Goal: Task Accomplishment & Management: Contribute content

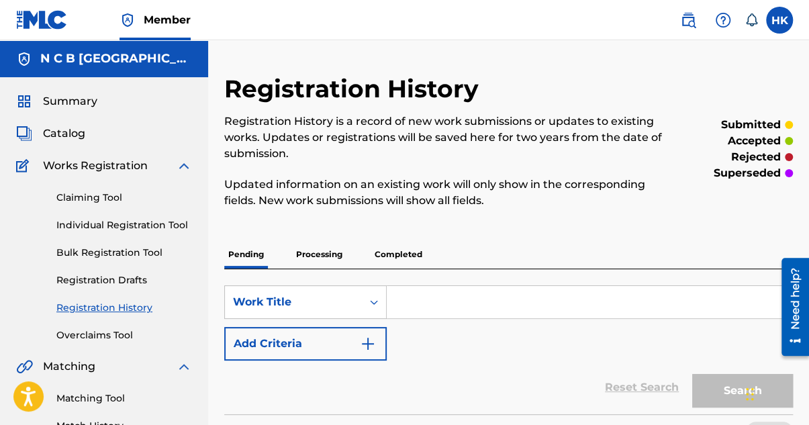
click at [68, 131] on span "Catalog" at bounding box center [64, 134] width 42 height 16
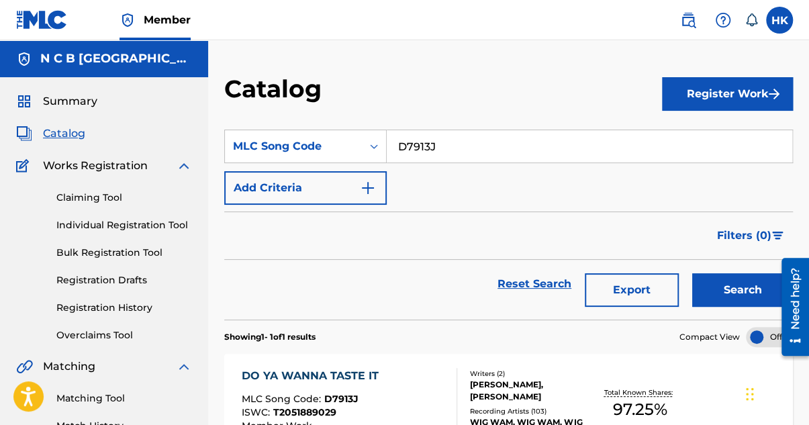
click at [466, 146] on input "D7913J" at bounding box center [590, 146] width 406 height 32
type input "D"
type input "cure fo"
click at [692, 273] on button "Search" at bounding box center [742, 290] width 101 height 34
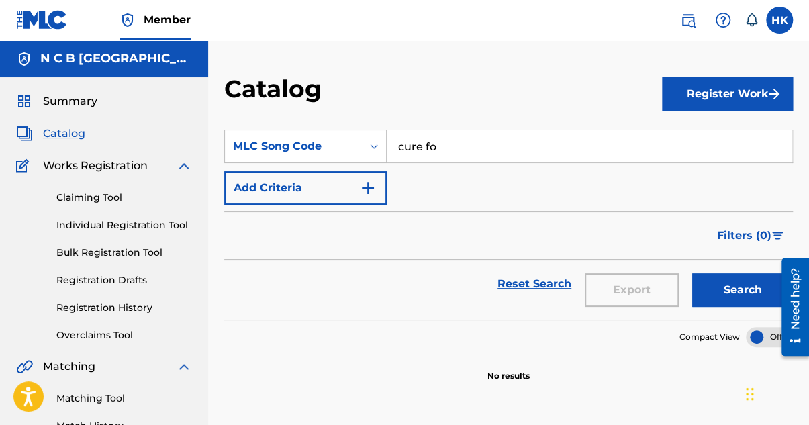
click at [351, 185] on button "Add Criteria" at bounding box center [305, 188] width 163 height 34
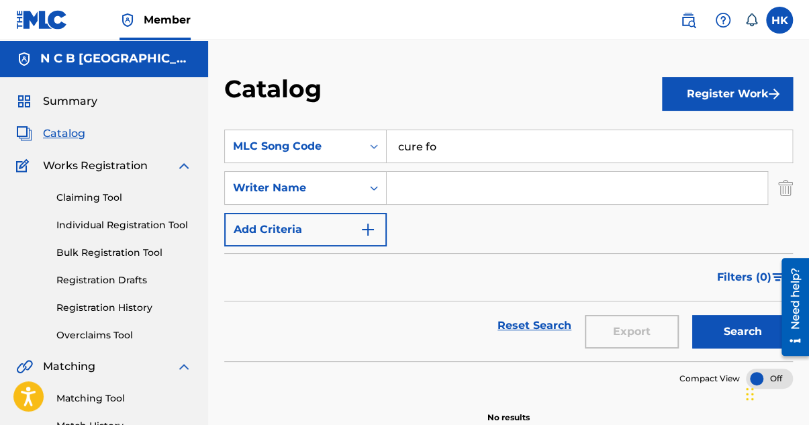
click at [412, 184] on input "Search Form" at bounding box center [577, 188] width 381 height 32
type input "skylstad"
click at [692, 315] on button "Search" at bounding box center [742, 332] width 101 height 34
click at [443, 151] on input "cure fo" at bounding box center [590, 146] width 406 height 32
type input "cure for me"
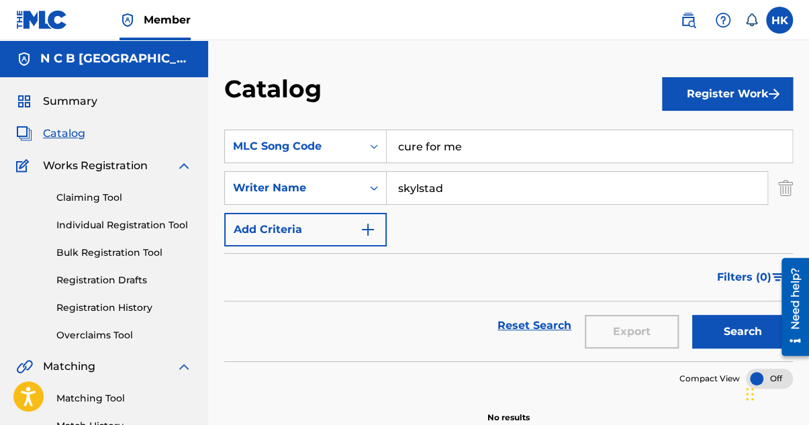
click at [713, 326] on button "Search" at bounding box center [742, 332] width 101 height 34
click at [93, 395] on link "Matching Tool" at bounding box center [124, 399] width 136 height 14
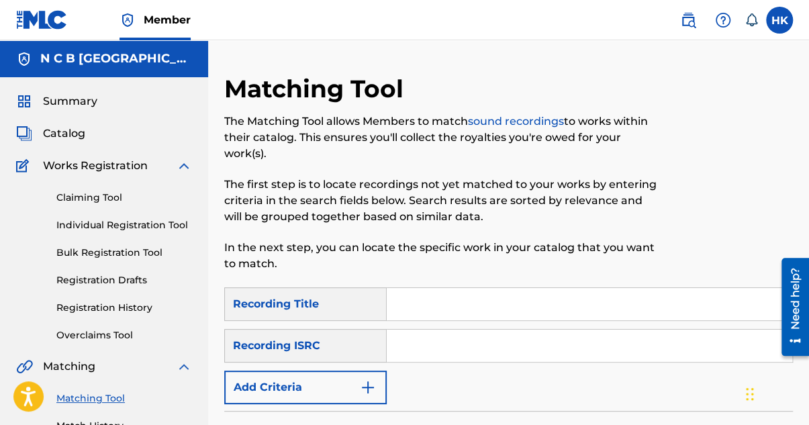
click at [107, 197] on link "Claiming Tool" at bounding box center [124, 198] width 136 height 14
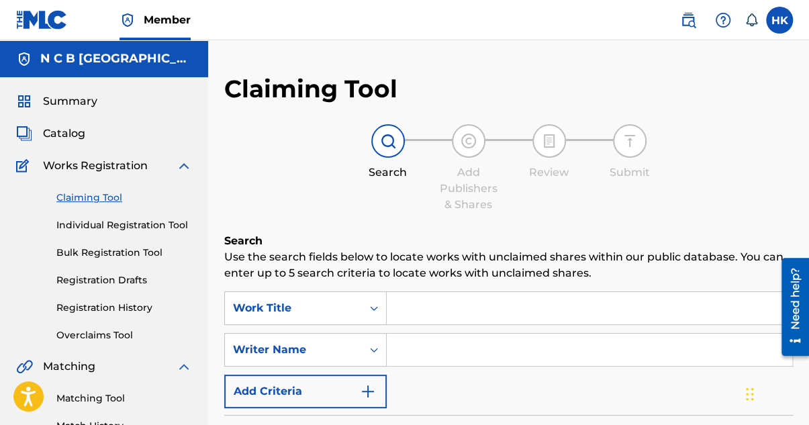
click at [392, 312] on input "Search Form" at bounding box center [590, 308] width 406 height 32
paste input "Cure For Me"
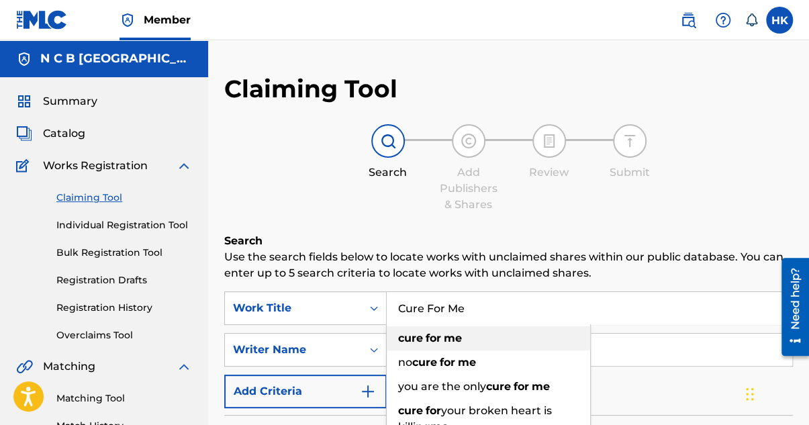
click at [424, 342] on span "Search Form" at bounding box center [424, 338] width 3 height 13
type input "cure for me"
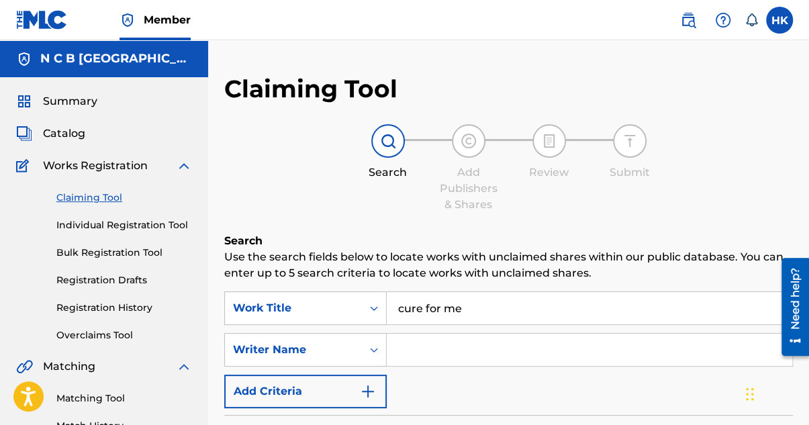
click at [522, 351] on input "Search Form" at bounding box center [590, 350] width 406 height 32
type input "skyldstad"
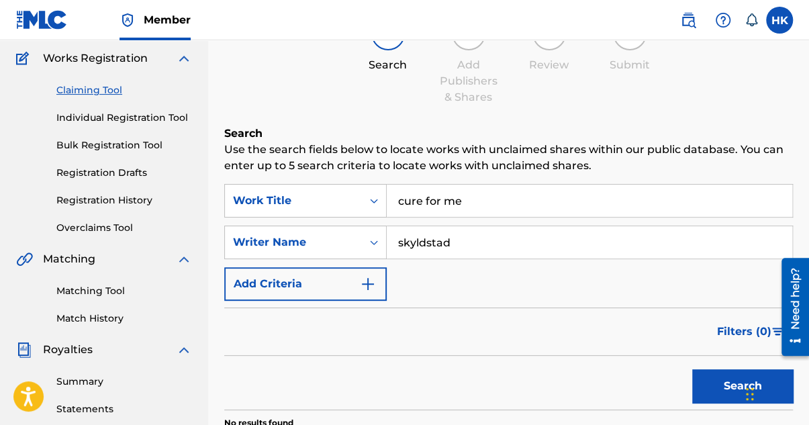
scroll to position [201, 0]
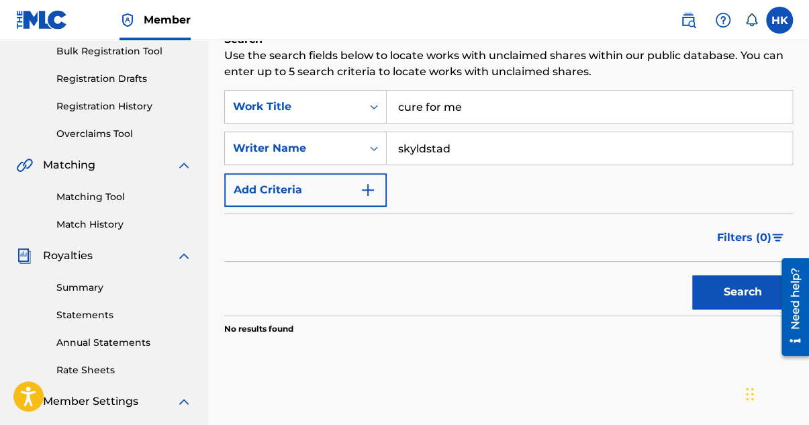
click at [725, 293] on button "Search" at bounding box center [742, 292] width 101 height 34
click at [708, 304] on button "Search" at bounding box center [742, 292] width 101 height 34
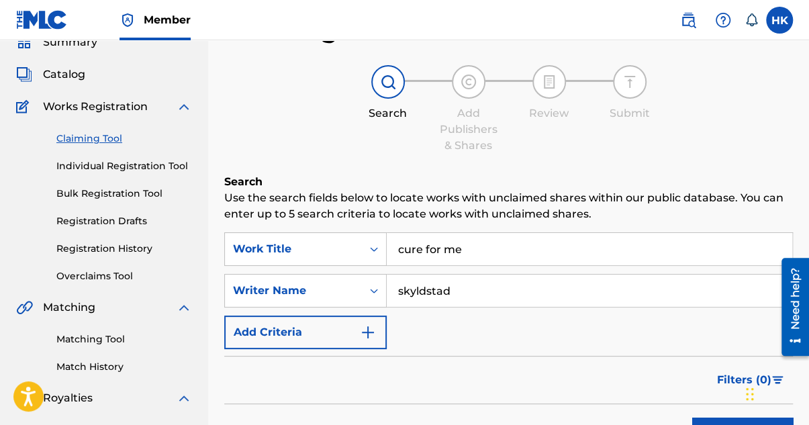
scroll to position [0, 0]
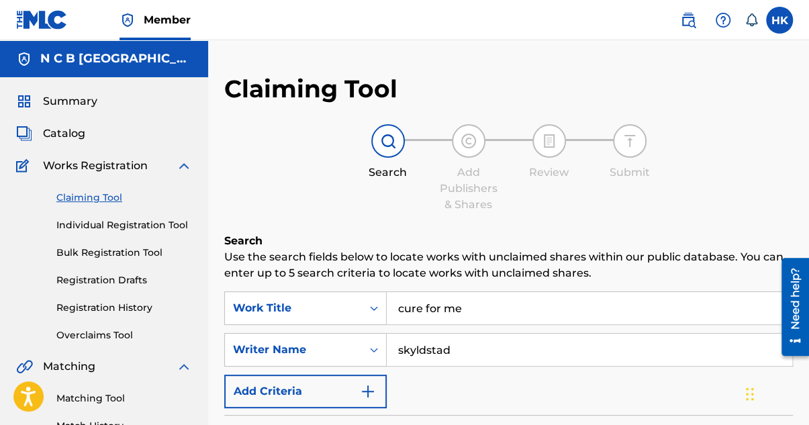
click at [68, 134] on span "Catalog" at bounding box center [64, 134] width 42 height 16
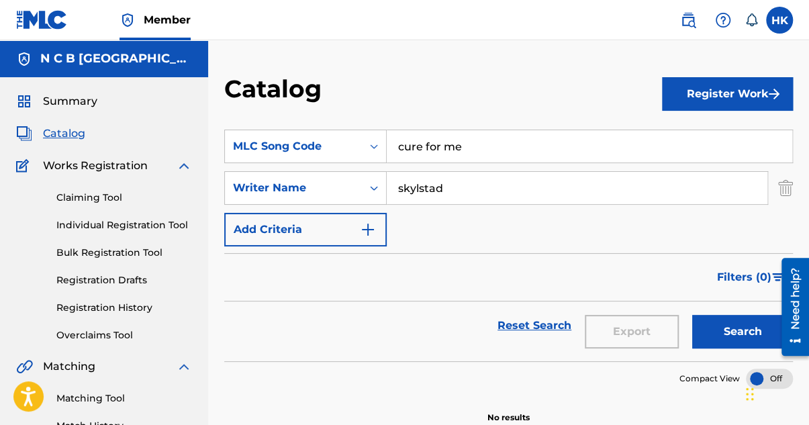
click at [116, 310] on link "Registration History" at bounding box center [124, 308] width 136 height 14
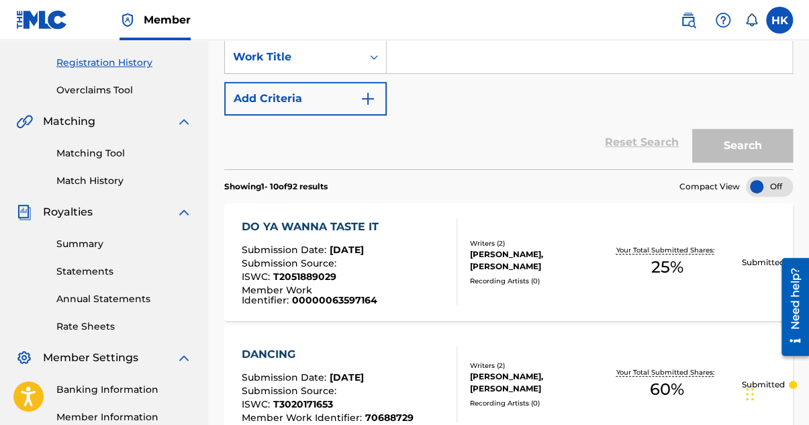
scroll to position [120, 0]
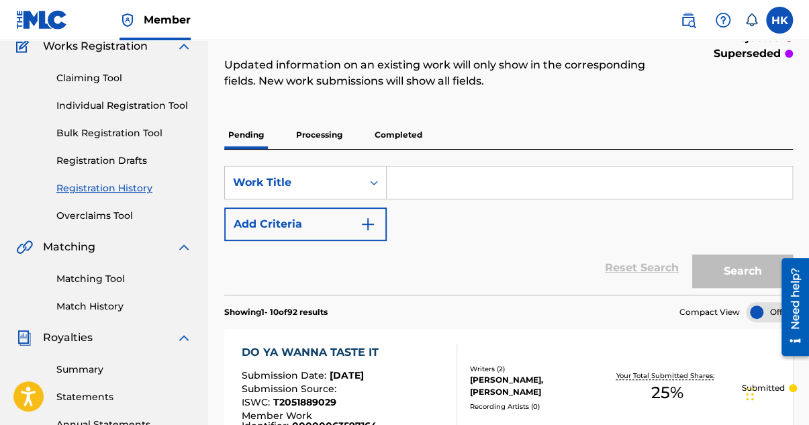
click at [103, 214] on link "Overclaims Tool" at bounding box center [124, 216] width 136 height 14
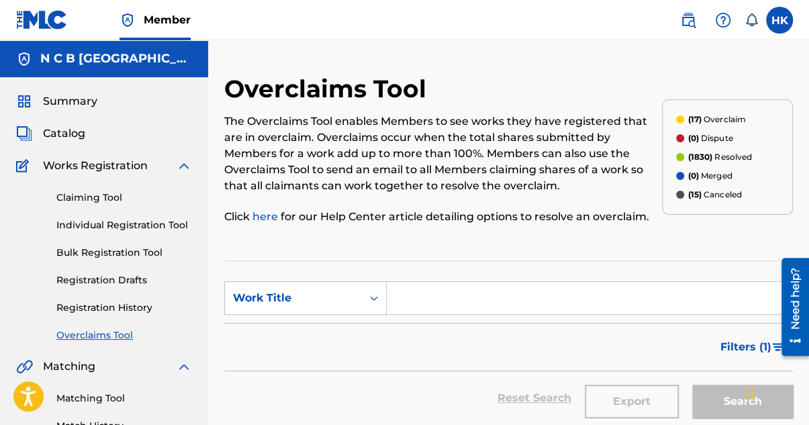
click at [83, 139] on span "Catalog" at bounding box center [64, 134] width 42 height 16
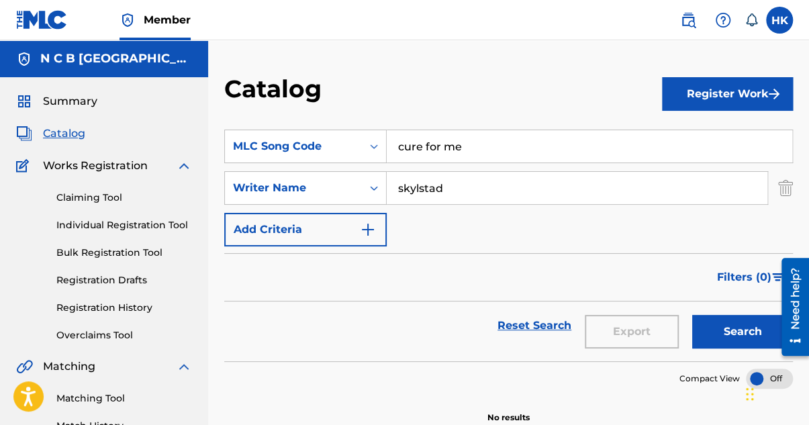
click at [707, 97] on button "Register Work" at bounding box center [727, 94] width 131 height 34
click at [707, 136] on link "Individual" at bounding box center [727, 138] width 131 height 32
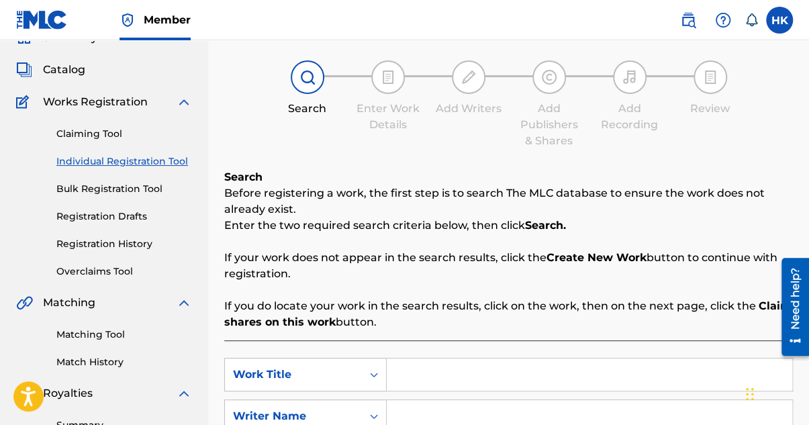
scroll to position [134, 0]
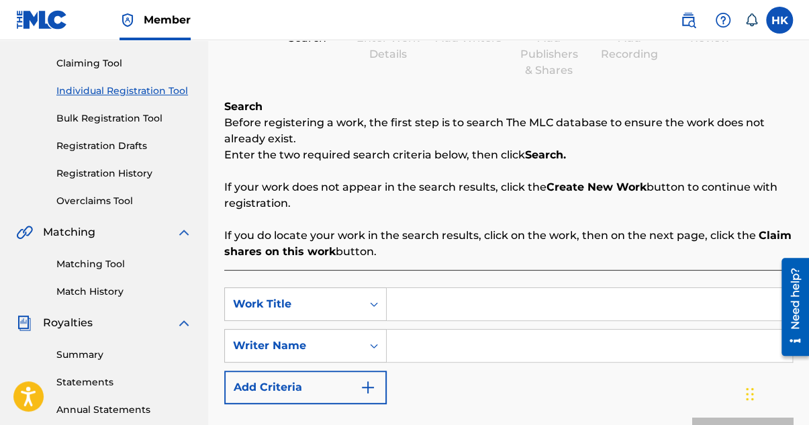
click at [490, 295] on input "Search Form" at bounding box center [590, 304] width 406 height 32
paste input "Cure For Me"
type input "Cure For Me"
type input "skyl"
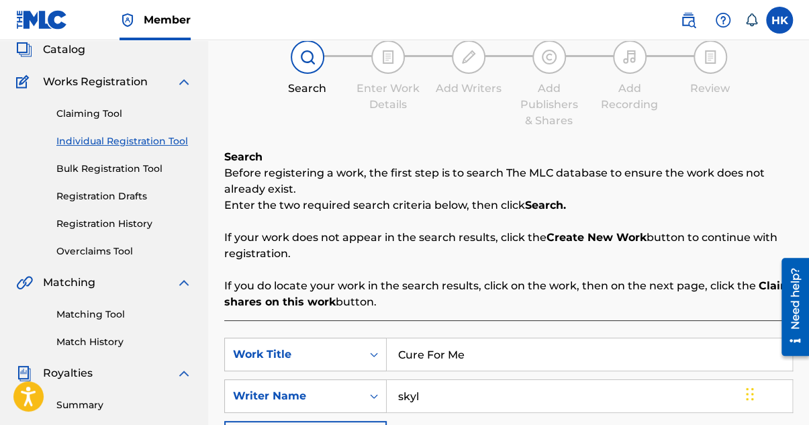
scroll to position [0, 0]
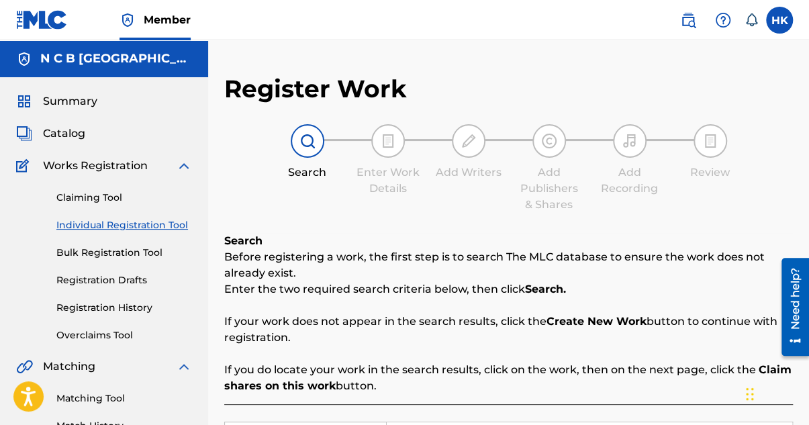
click at [76, 134] on span "Catalog" at bounding box center [64, 134] width 42 height 16
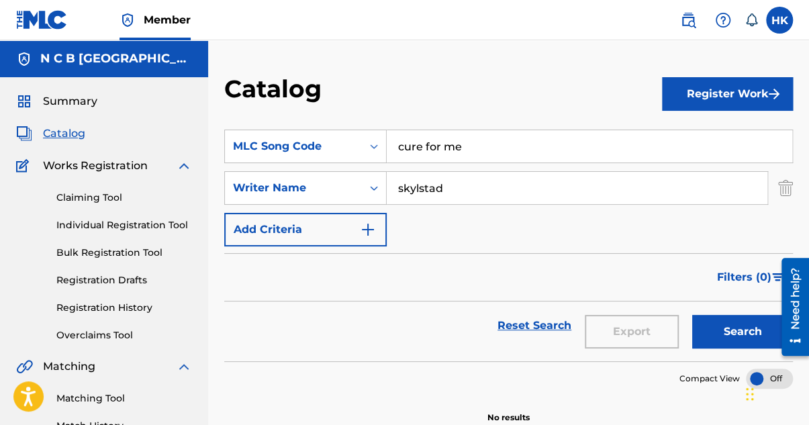
click at [723, 327] on button "Search" at bounding box center [742, 332] width 101 height 34
click at [732, 79] on button "Register Work" at bounding box center [727, 94] width 131 height 34
click at [722, 132] on link "Individual" at bounding box center [727, 138] width 131 height 32
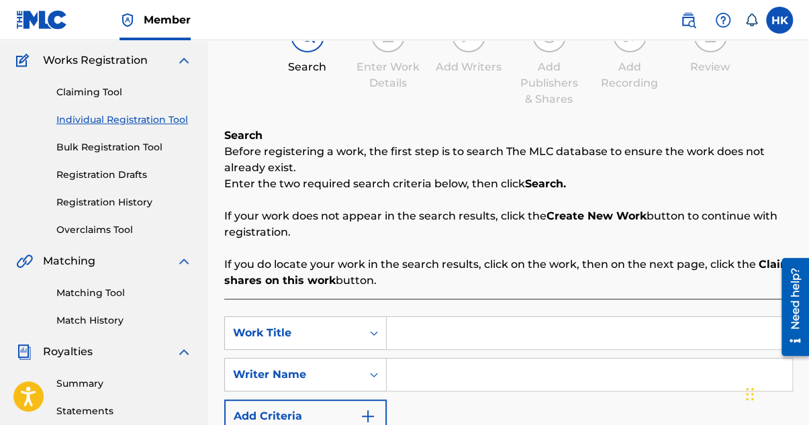
scroll to position [134, 0]
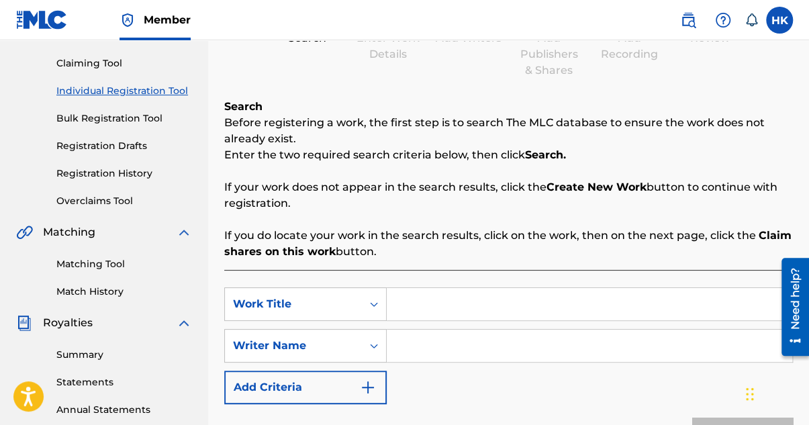
click at [478, 304] on input "Search Form" at bounding box center [590, 304] width 406 height 32
paste input "Cure For Me"
type input "Cure For Me"
click at [451, 344] on input "Search Form" at bounding box center [590, 346] width 406 height 32
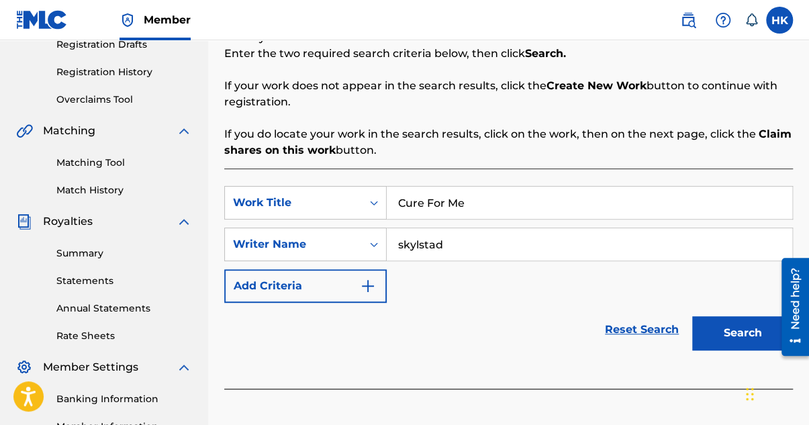
scroll to position [336, 0]
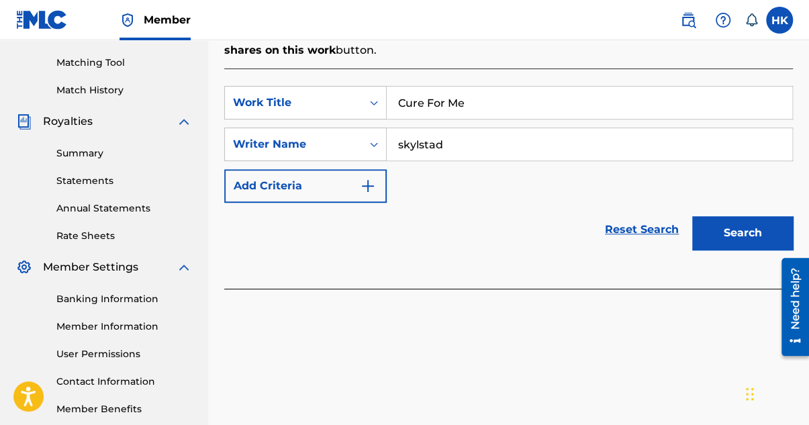
type input "skylstad"
click at [730, 240] on button "Search" at bounding box center [742, 233] width 101 height 34
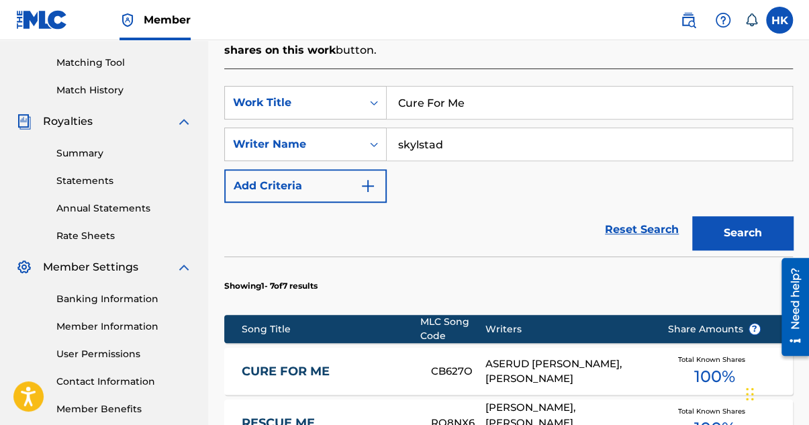
scroll to position [403, 0]
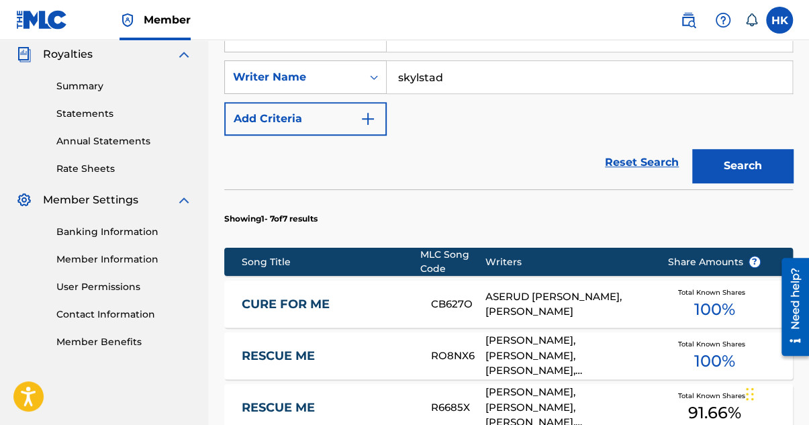
click at [557, 297] on div "ASERUD [PERSON_NAME], [PERSON_NAME]" at bounding box center [567, 304] width 162 height 30
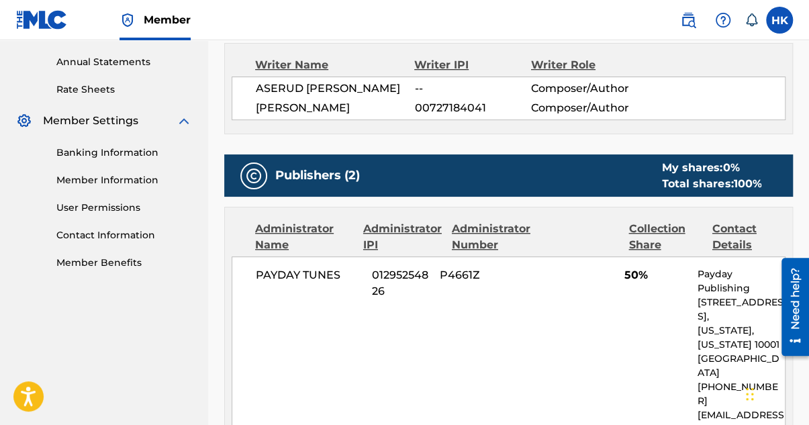
scroll to position [403, 0]
